Goal: Find specific page/section: Find specific page/section

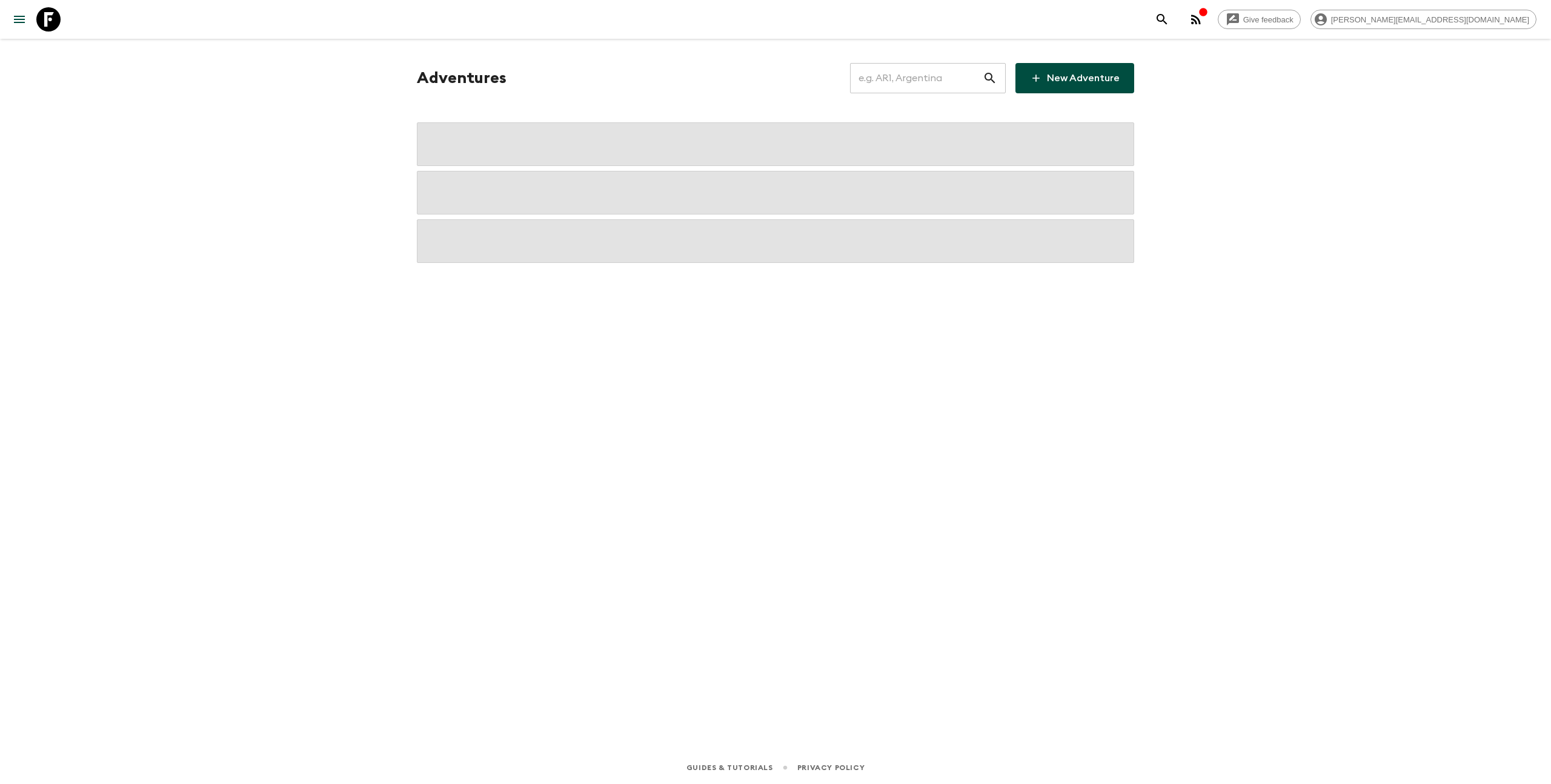
click at [920, 82] on input "text" at bounding box center [916, 78] width 133 height 34
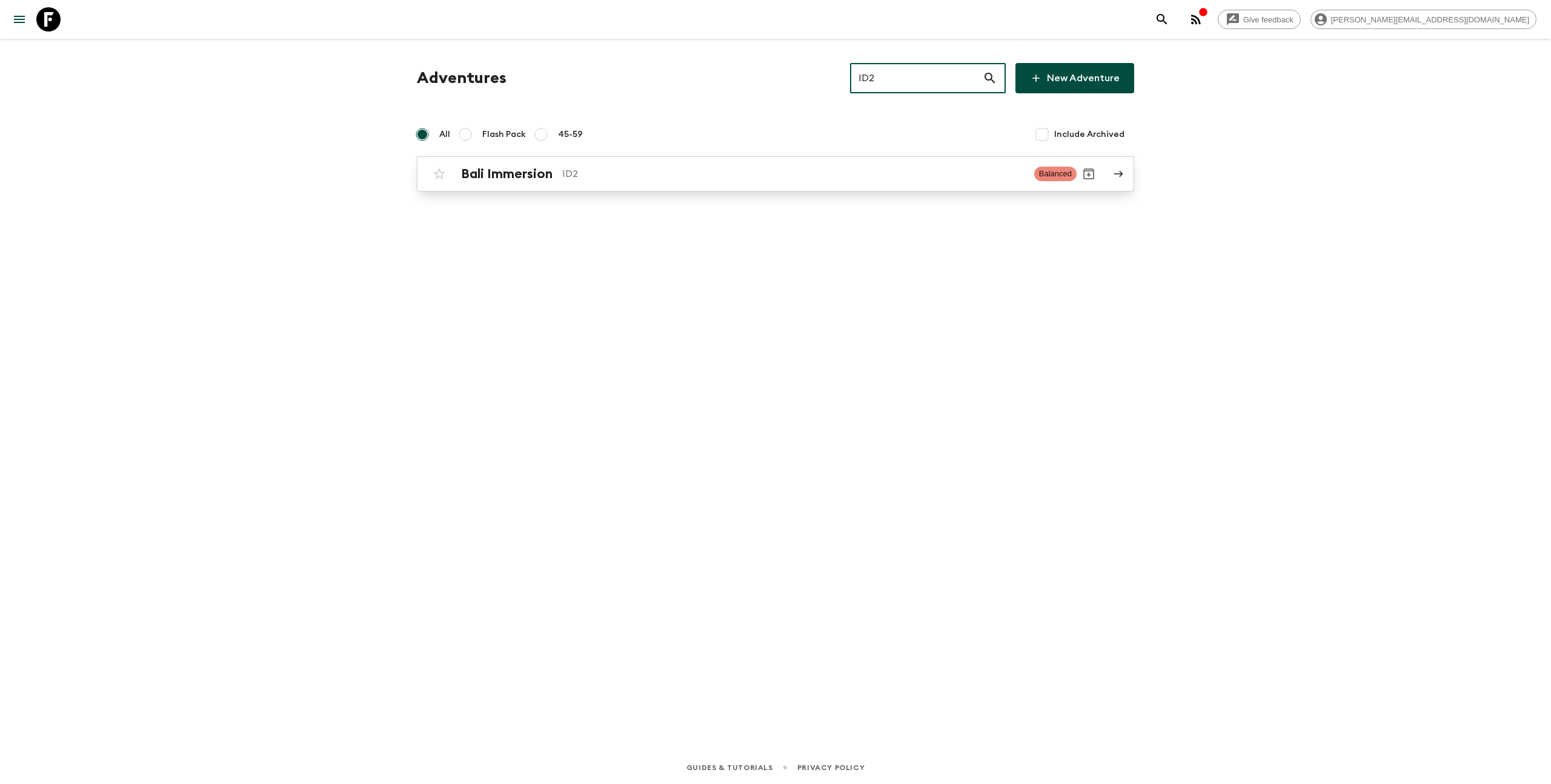
type input "ID2"
click at [636, 183] on div "Bali Immersion ID2 Balanced" at bounding box center [751, 174] width 650 height 24
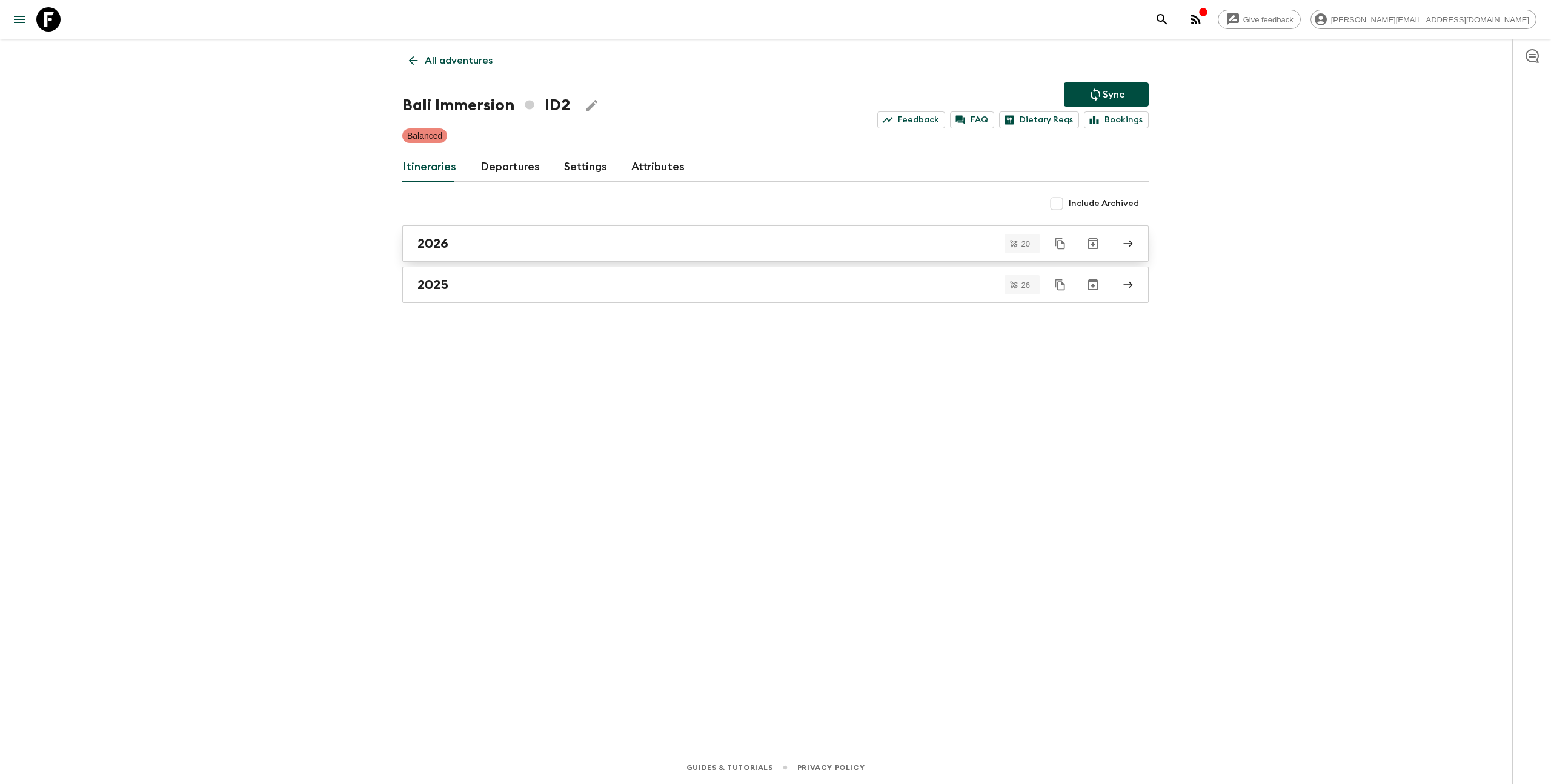
click at [502, 246] on div "2026" at bounding box center [763, 243] width 693 height 16
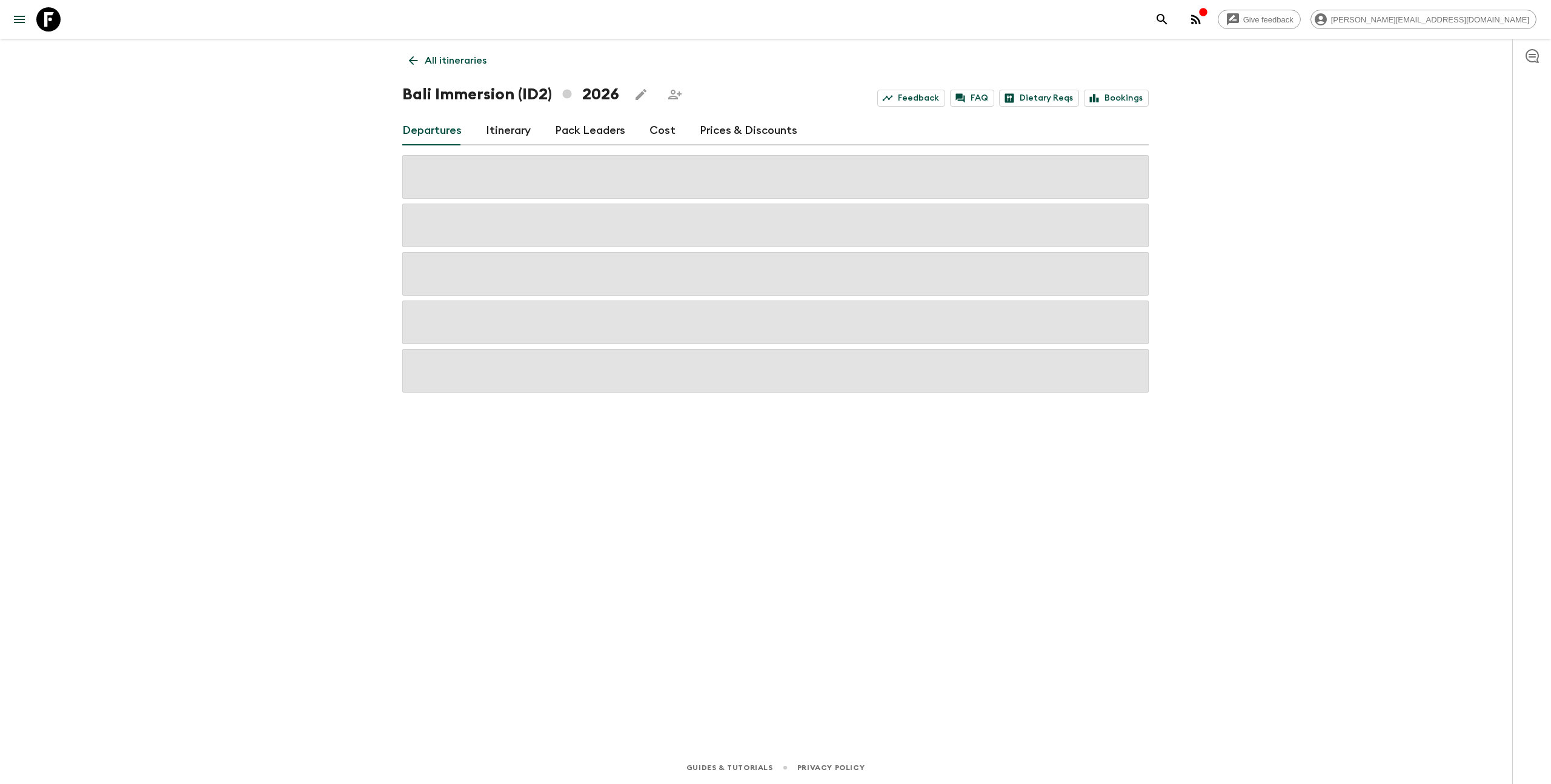
click at [522, 133] on link "Itinerary" at bounding box center [508, 131] width 45 height 29
